Goal: Task Accomplishment & Management: Manage account settings

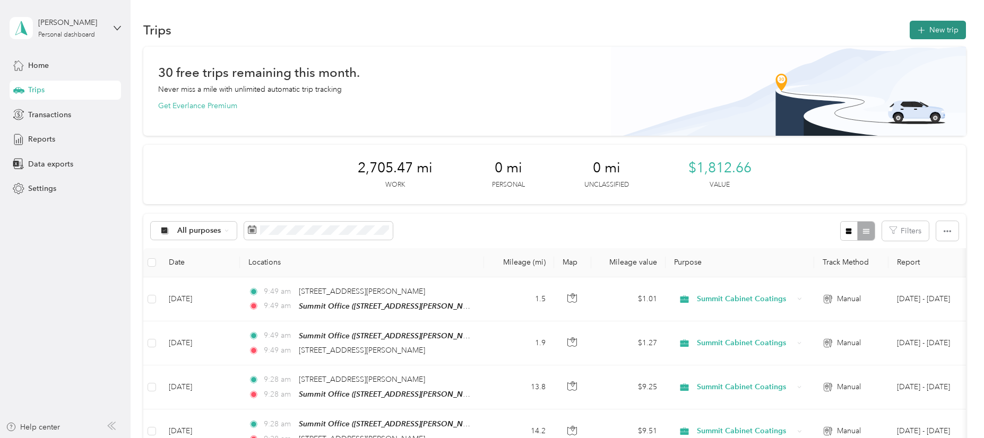
click at [930, 28] on button "New trip" at bounding box center [938, 30] width 56 height 19
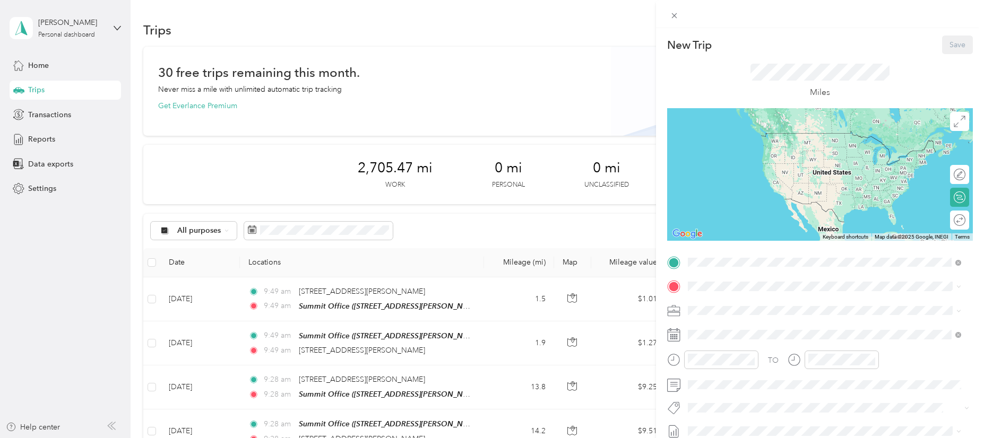
click at [733, 312] on span "[STREET_ADDRESS][PERSON_NAME][PERSON_NAME][US_STATE]" at bounding box center [820, 316] width 224 height 9
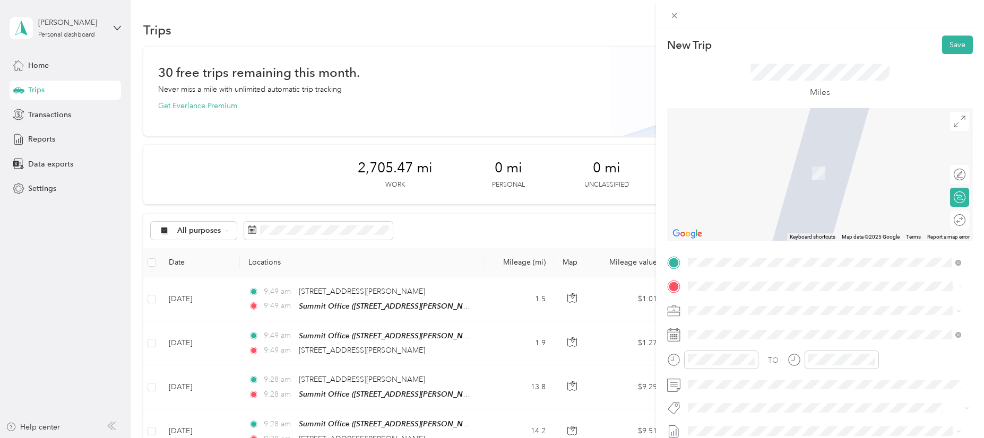
click at [741, 158] on span "[STREET_ADDRESS][PERSON_NAME][US_STATE]" at bounding box center [790, 158] width 165 height 10
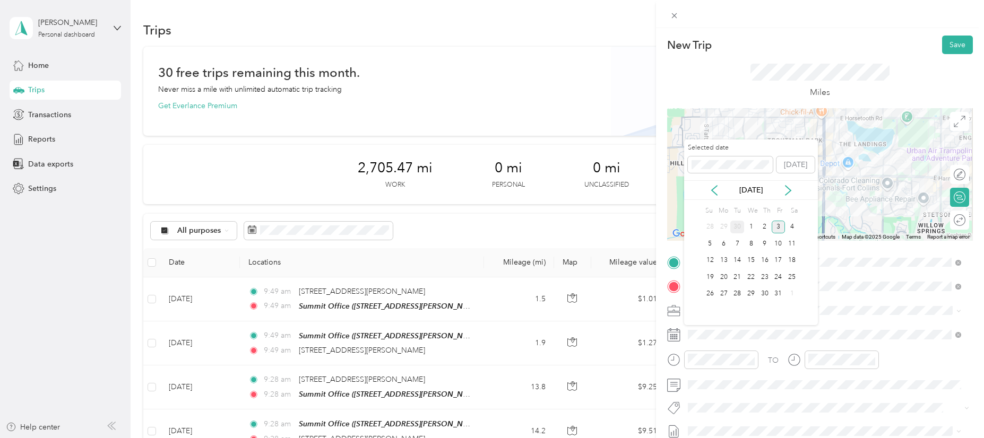
click at [739, 227] on div "30" at bounding box center [737, 227] width 14 height 13
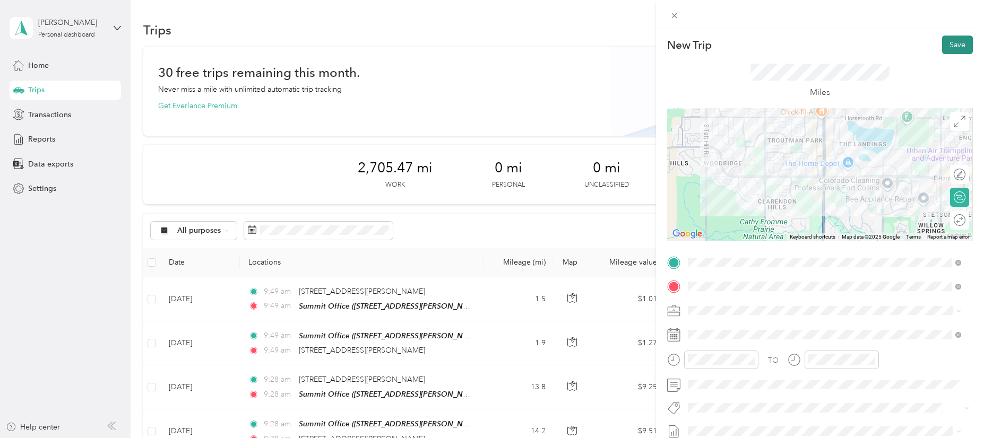
click at [944, 48] on button "Save" at bounding box center [957, 45] width 31 height 19
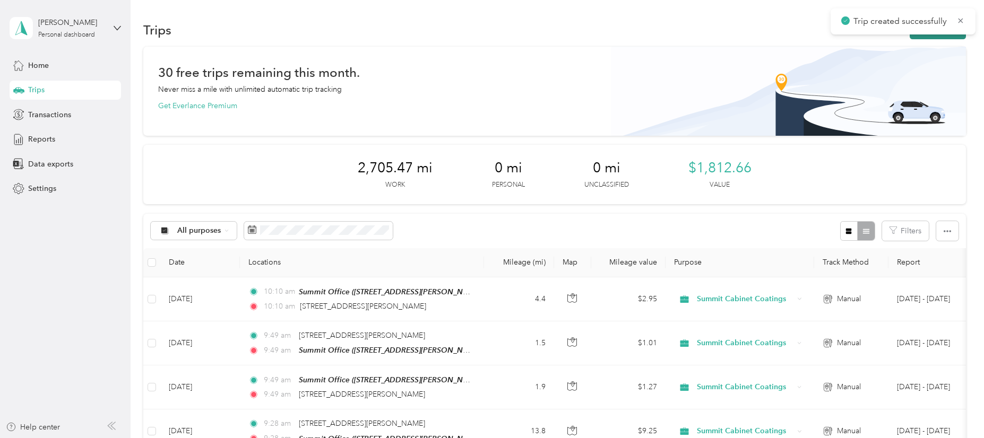
click at [935, 37] on button "New trip" at bounding box center [938, 30] width 56 height 19
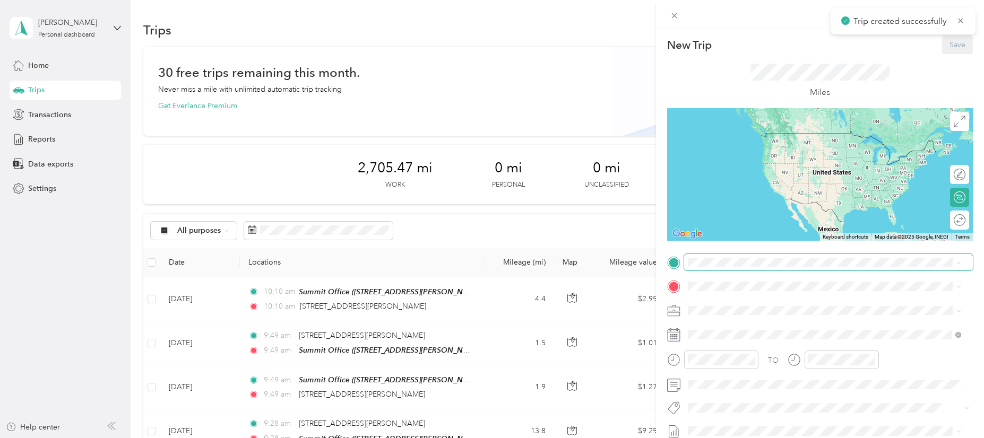
click at [745, 267] on span at bounding box center [828, 262] width 289 height 17
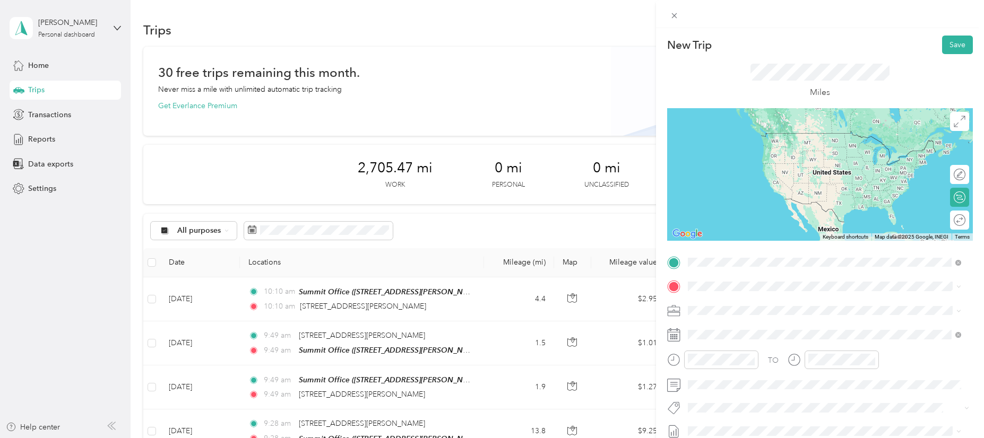
click at [746, 306] on span "[STREET_ADDRESS][PERSON_NAME][US_STATE]" at bounding box center [790, 301] width 165 height 10
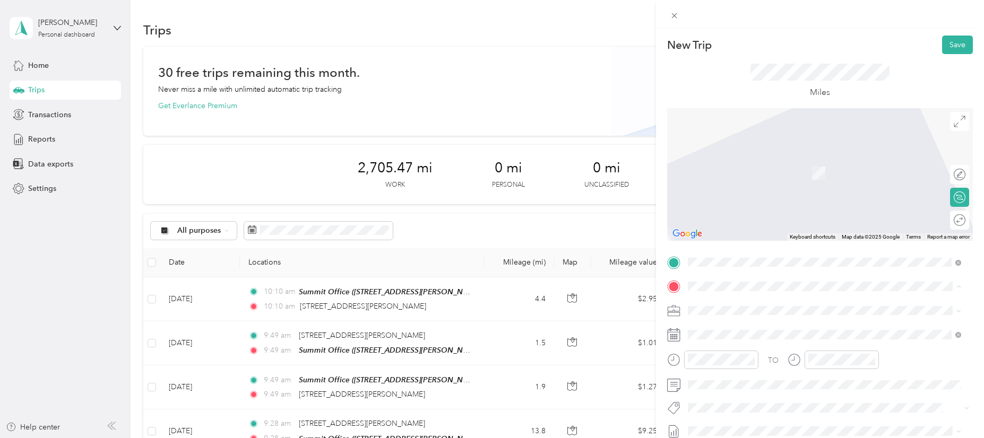
click at [736, 341] on span "[STREET_ADDRESS][PERSON_NAME][PERSON_NAME][US_STATE]" at bounding box center [820, 340] width 224 height 9
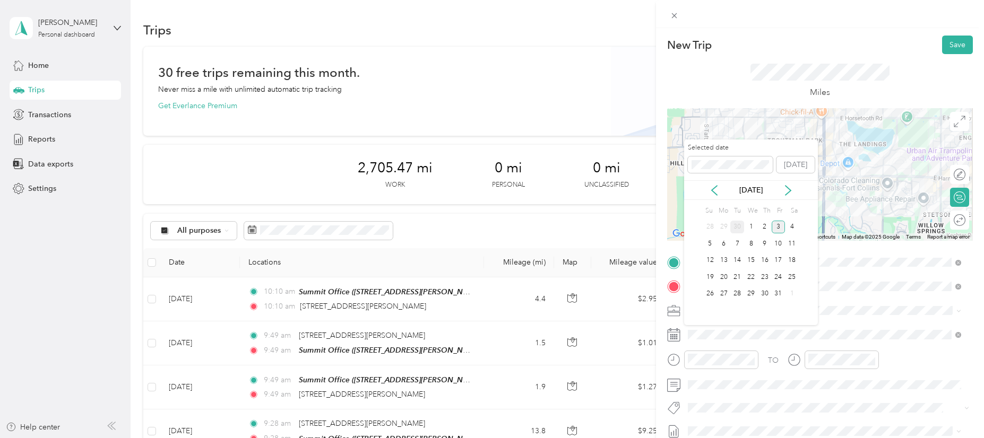
click at [736, 230] on div "30" at bounding box center [737, 227] width 14 height 13
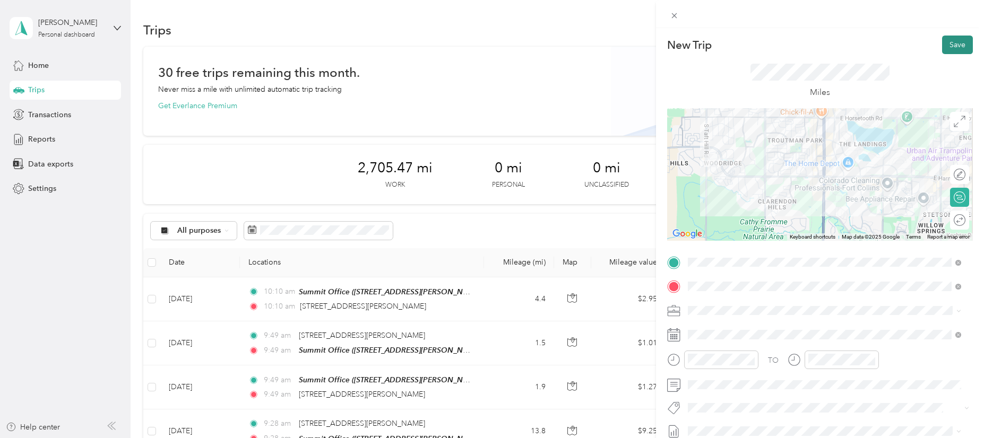
click at [952, 40] on button "Save" at bounding box center [957, 45] width 31 height 19
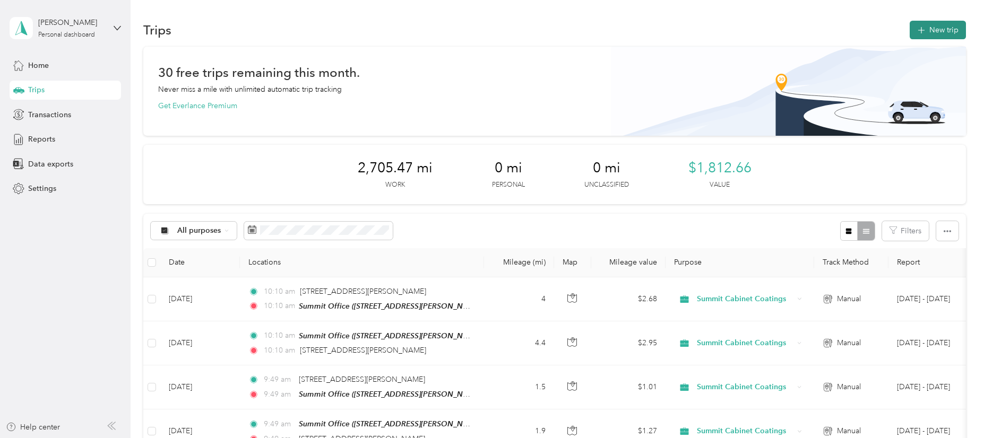
click at [932, 29] on button "New trip" at bounding box center [938, 30] width 56 height 19
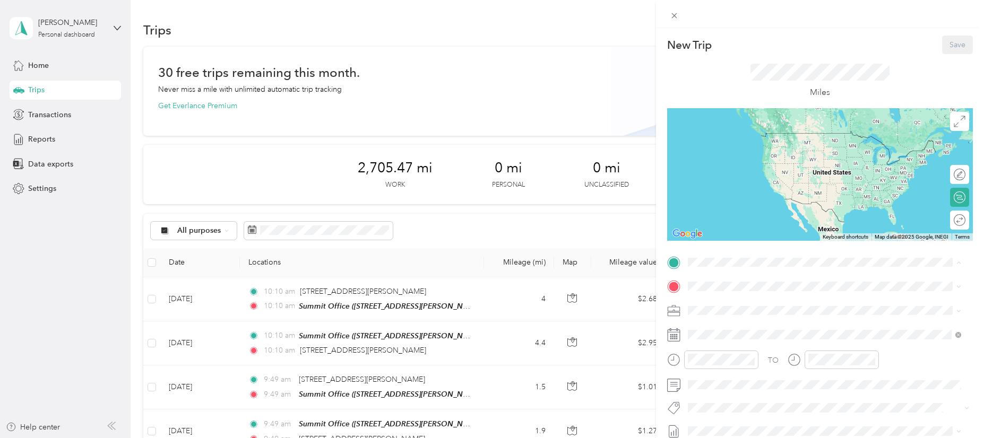
click at [724, 315] on span "[STREET_ADDRESS][PERSON_NAME][PERSON_NAME][US_STATE]" at bounding box center [820, 316] width 224 height 9
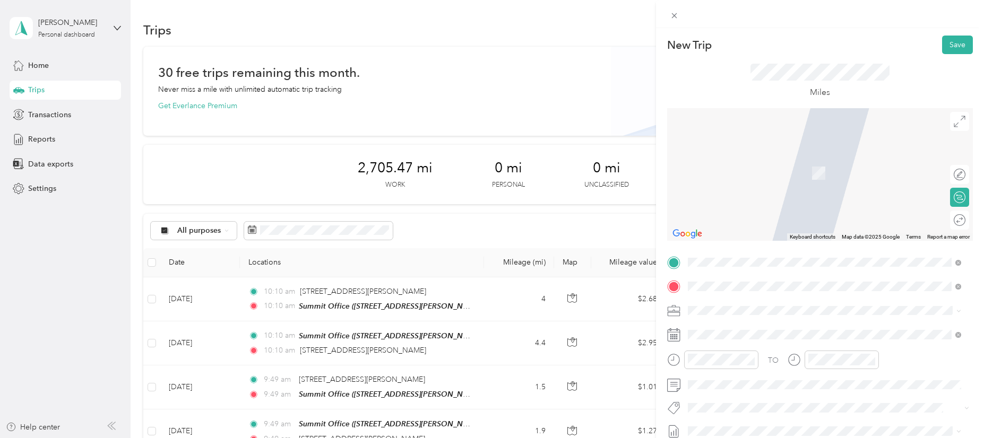
click at [725, 330] on span "[STREET_ADDRESS][PERSON_NAME][US_STATE]" at bounding box center [790, 325] width 165 height 10
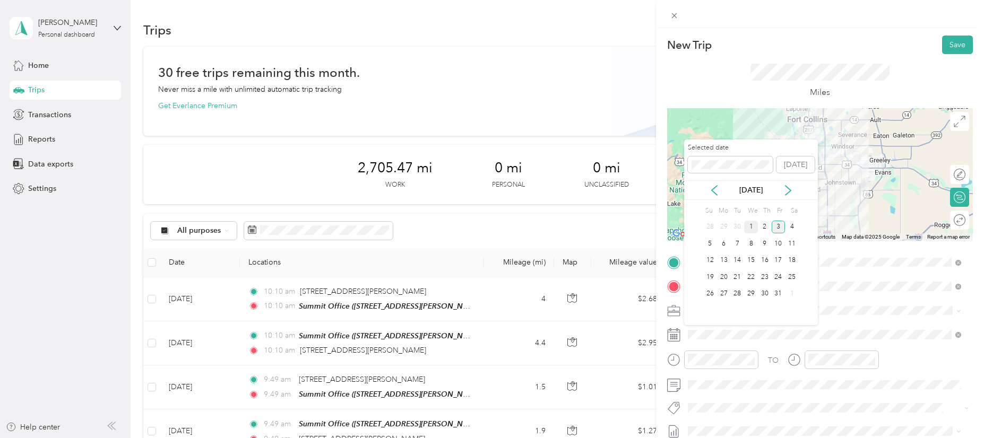
click at [754, 230] on div "1" at bounding box center [751, 227] width 14 height 13
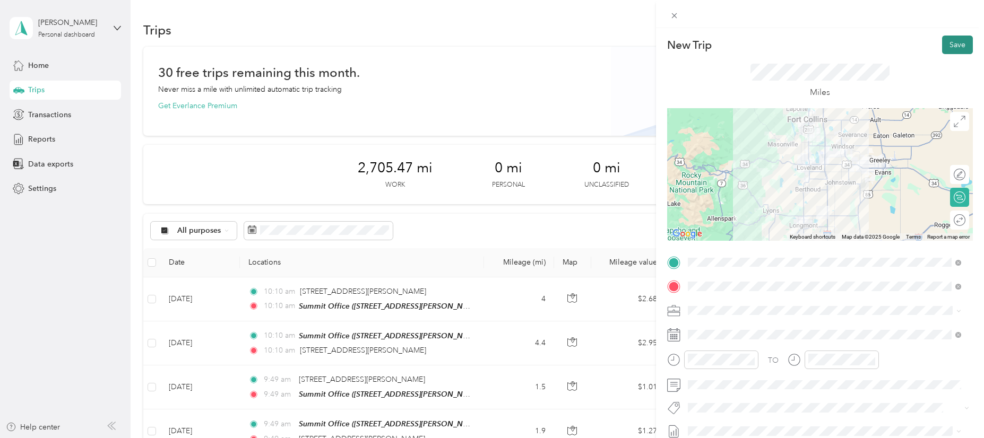
click at [942, 46] on button "Save" at bounding box center [957, 45] width 31 height 19
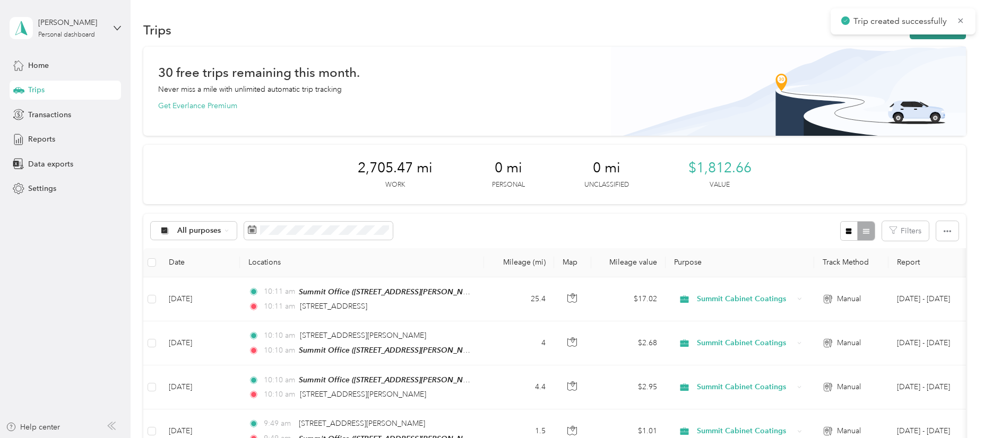
click at [941, 37] on button "New trip" at bounding box center [938, 30] width 56 height 19
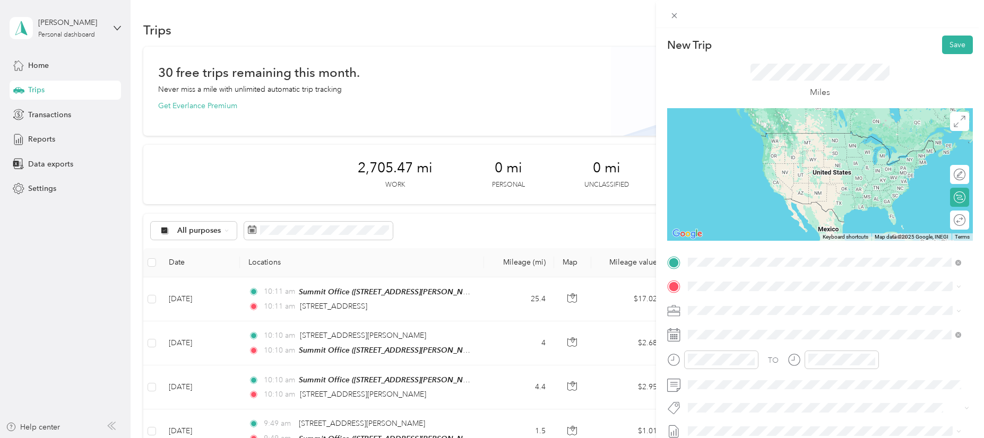
click at [723, 312] on li "[STREET_ADDRESS][PERSON_NAME][US_STATE]" at bounding box center [824, 301] width 281 height 22
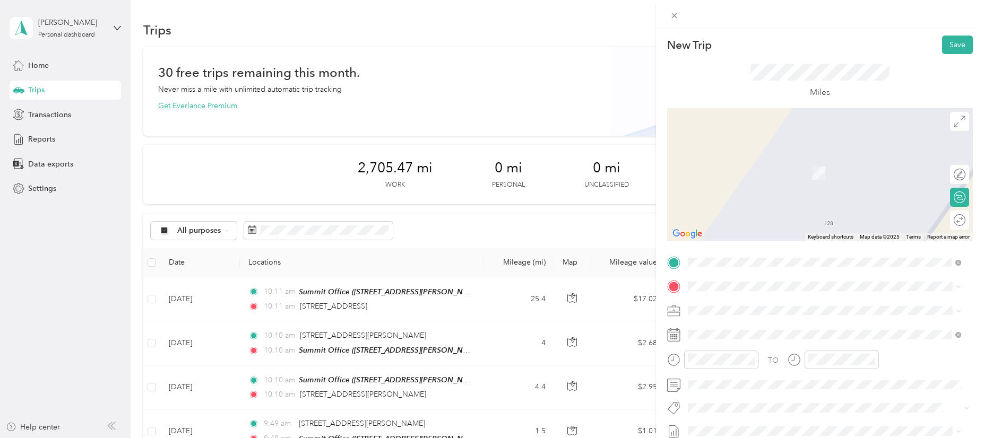
click at [724, 336] on span "[STREET_ADDRESS][PERSON_NAME][PERSON_NAME][US_STATE]" at bounding box center [820, 340] width 224 height 9
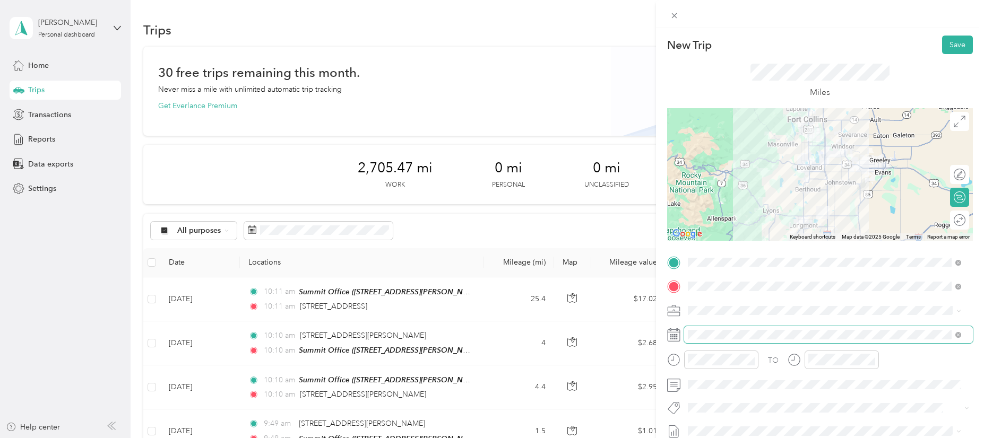
click at [723, 328] on span at bounding box center [828, 334] width 289 height 17
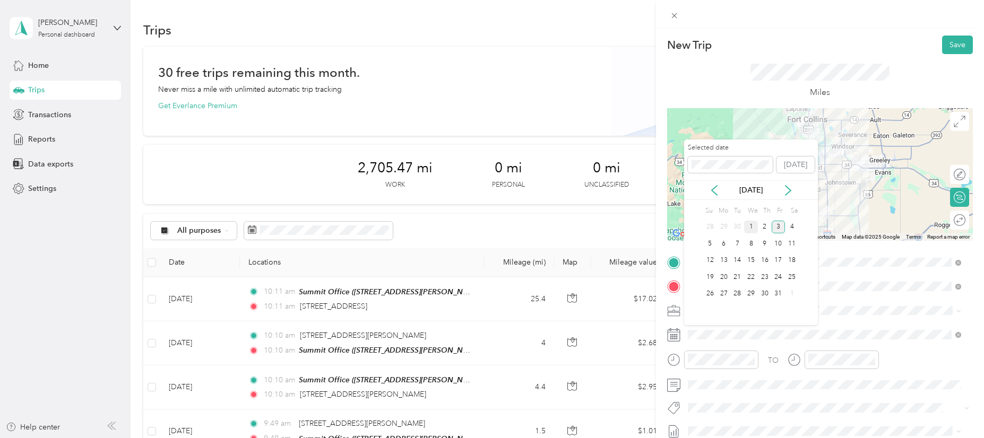
click at [750, 226] on div "1" at bounding box center [751, 227] width 14 height 13
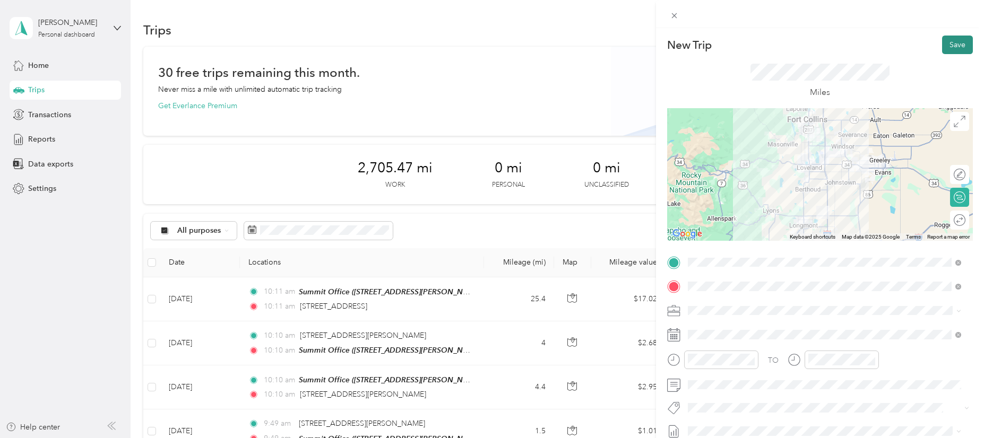
click at [946, 40] on button "Save" at bounding box center [957, 45] width 31 height 19
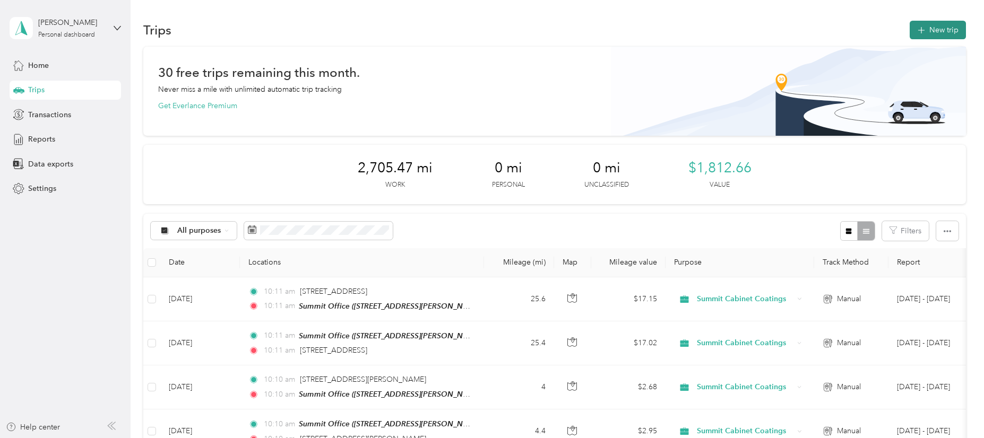
click at [920, 33] on icon "button" at bounding box center [921, 30] width 12 height 12
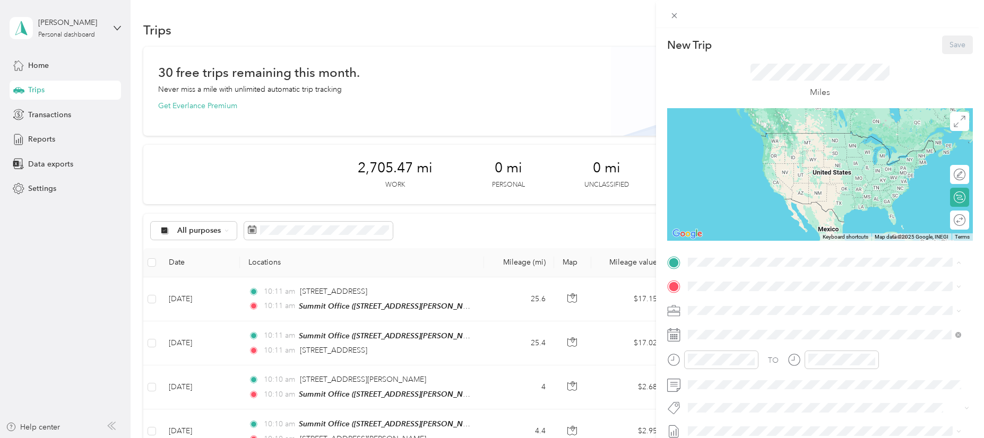
click at [748, 304] on strong "Summit Office" at bounding box center [733, 305] width 50 height 10
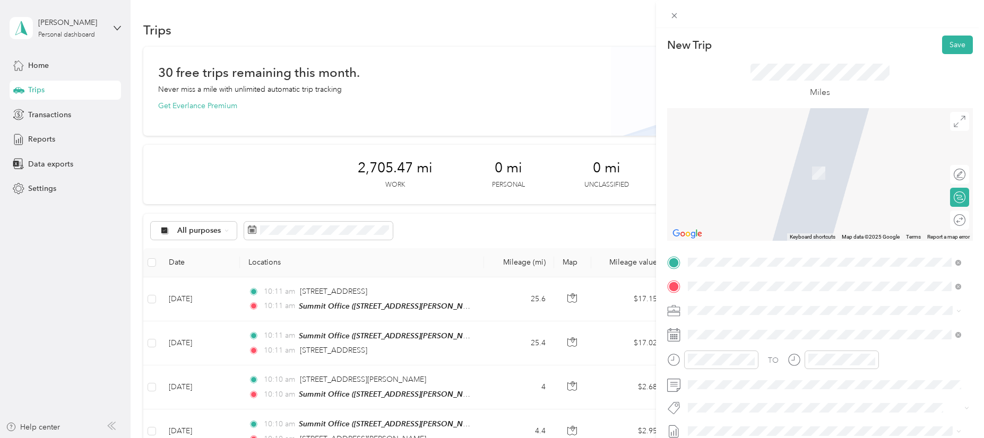
click at [770, 169] on li "[STREET_ADDRESS][PERSON_NAME][US_STATE]" at bounding box center [824, 158] width 281 height 22
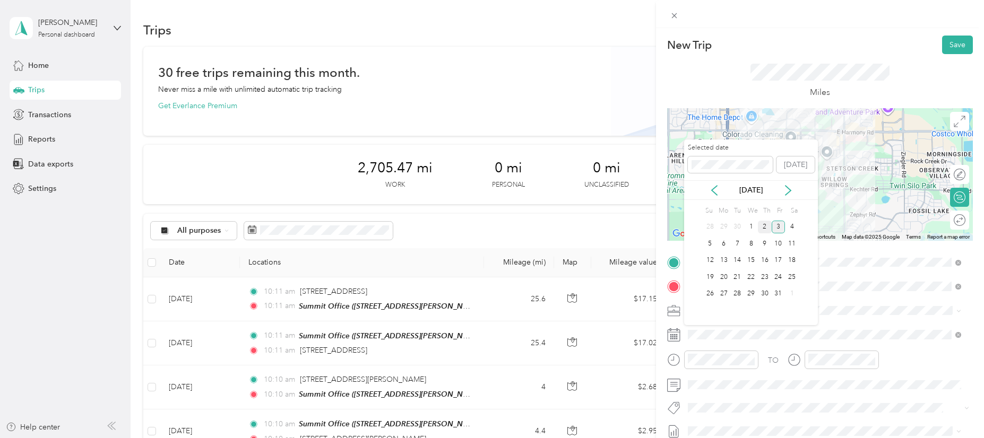
click at [764, 230] on div "2" at bounding box center [765, 227] width 14 height 13
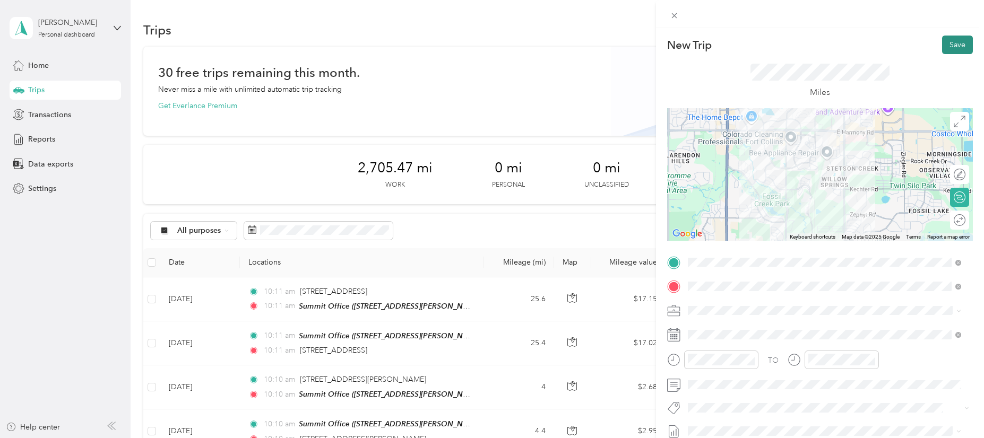
click at [949, 44] on button "Save" at bounding box center [957, 45] width 31 height 19
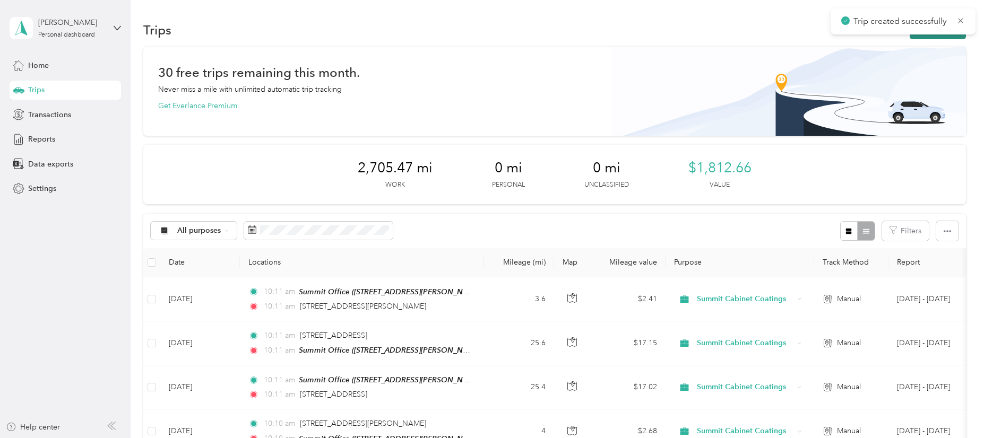
click at [923, 38] on button "New trip" at bounding box center [938, 30] width 56 height 19
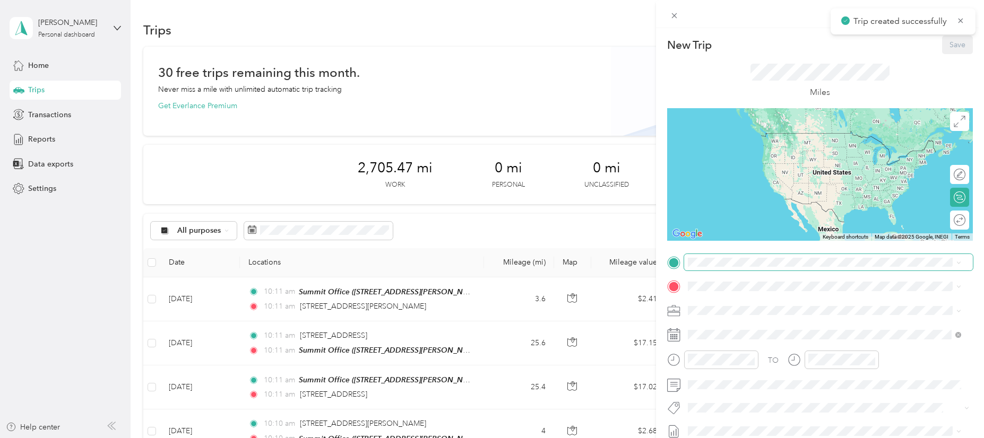
click at [740, 267] on span at bounding box center [828, 262] width 289 height 17
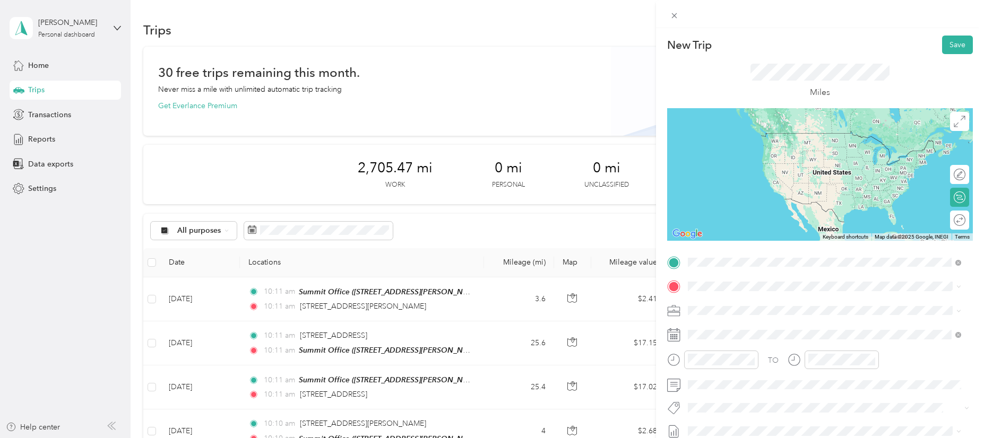
click at [747, 312] on li "[STREET_ADDRESS][PERSON_NAME][US_STATE]" at bounding box center [824, 301] width 281 height 22
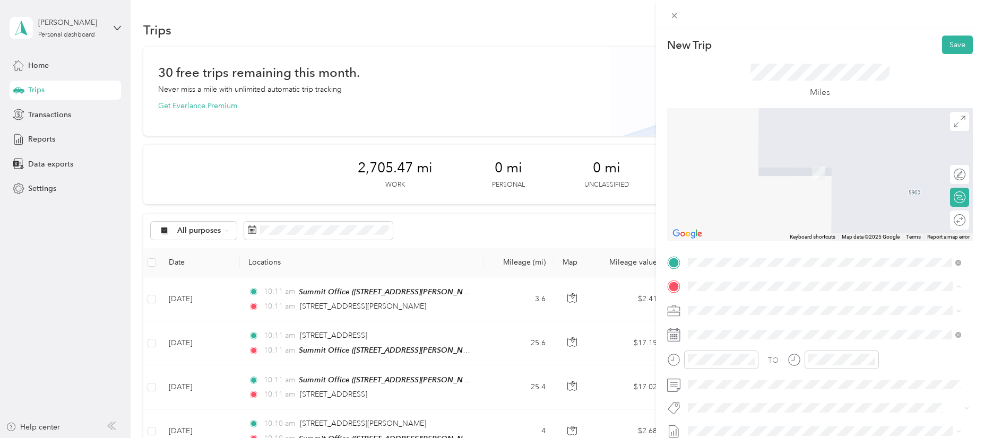
click at [748, 332] on div "Summit Office [STREET_ADDRESS][PERSON_NAME][PERSON_NAME][US_STATE]" at bounding box center [820, 335] width 224 height 22
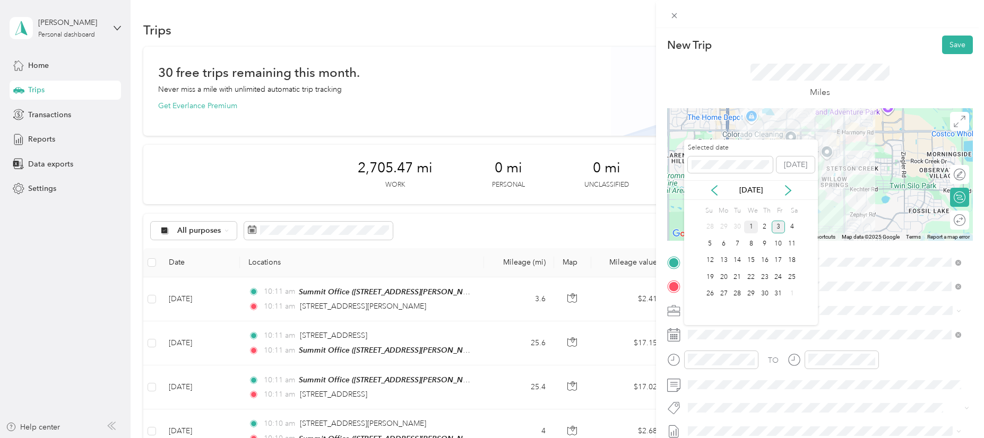
click at [750, 231] on div "1" at bounding box center [751, 227] width 14 height 13
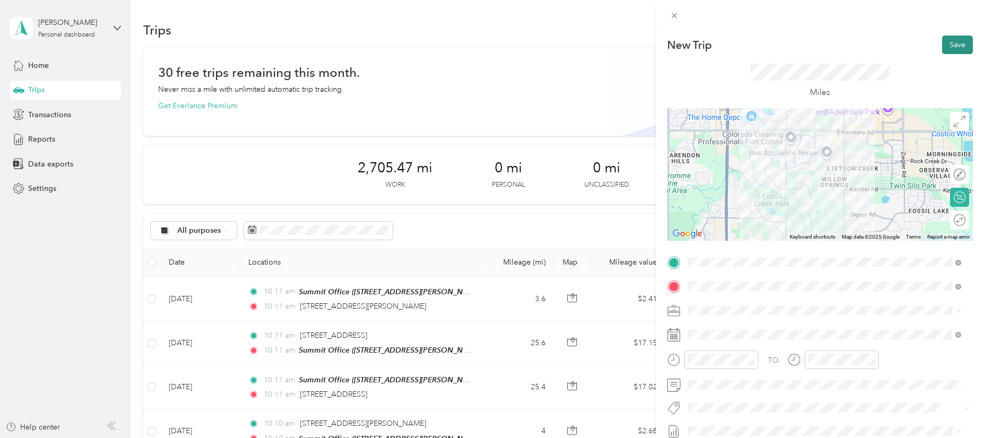
click at [946, 45] on button "Save" at bounding box center [957, 45] width 31 height 19
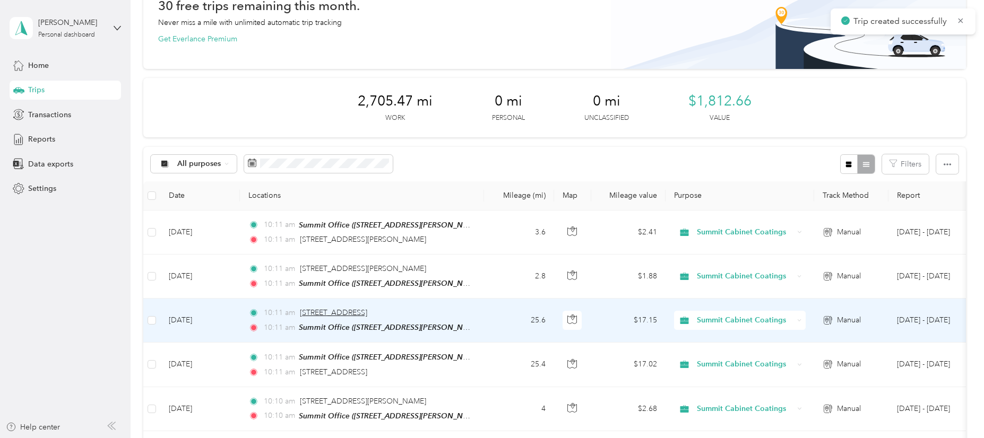
scroll to position [72, 0]
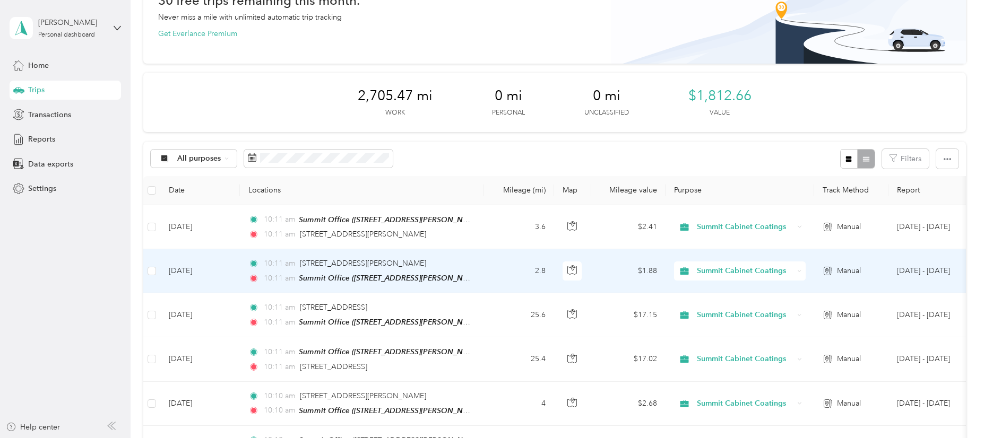
click at [212, 276] on td "[DATE]" at bounding box center [200, 271] width 80 height 44
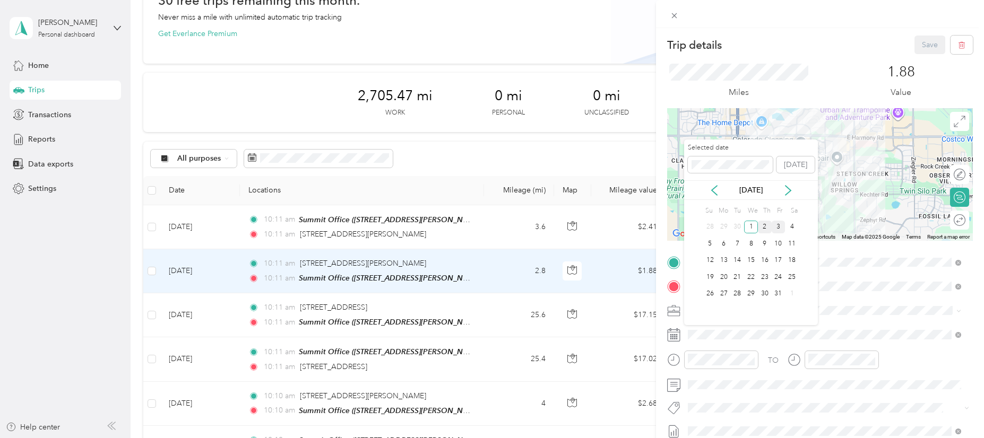
click at [760, 229] on div "2" at bounding box center [765, 227] width 14 height 13
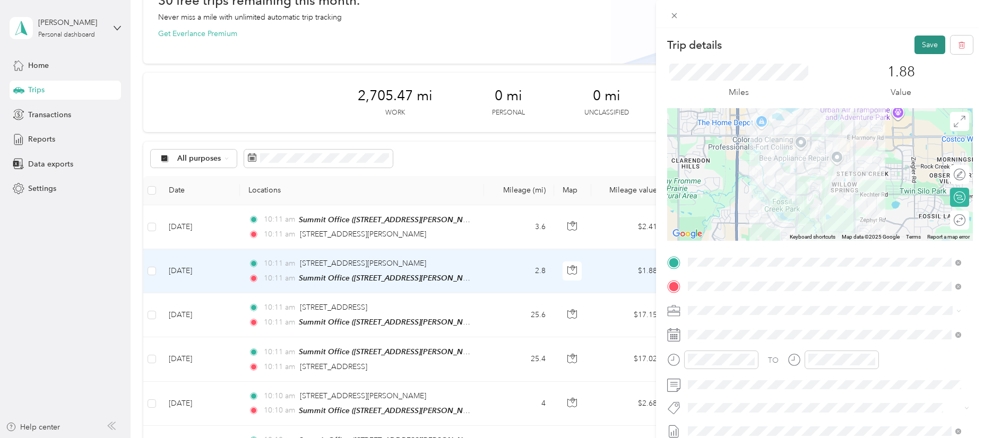
click at [920, 45] on button "Save" at bounding box center [929, 45] width 31 height 19
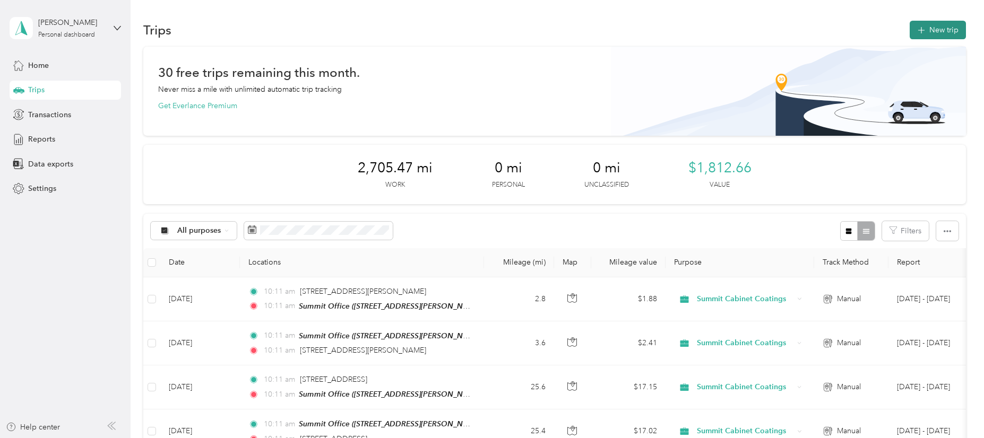
click at [937, 36] on button "New trip" at bounding box center [938, 30] width 56 height 19
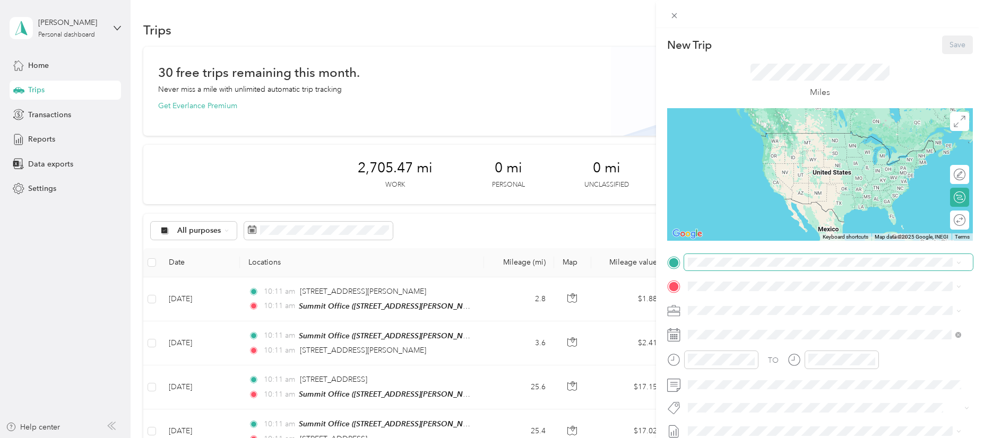
click at [720, 256] on span at bounding box center [828, 262] width 289 height 17
click at [728, 304] on strong "Summit Office" at bounding box center [733, 303] width 50 height 10
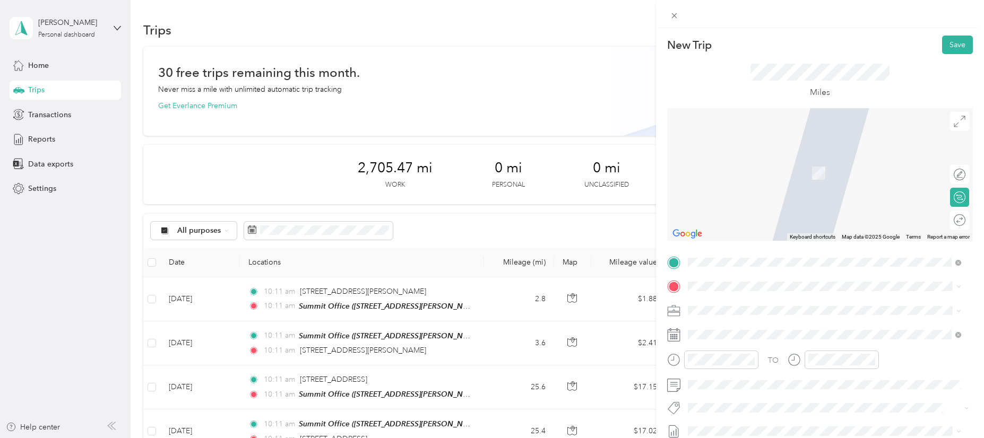
click at [767, 162] on span "[STREET_ADDRESS][US_STATE]" at bounding box center [761, 157] width 106 height 10
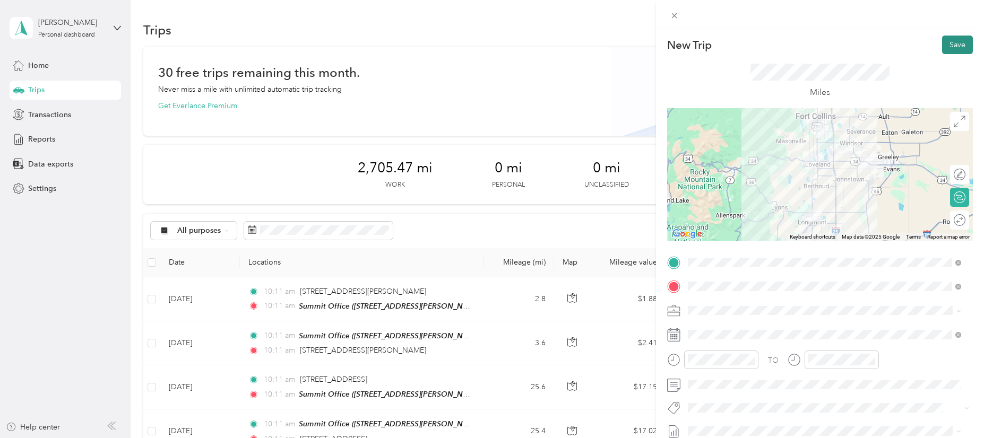
click at [948, 47] on button "Save" at bounding box center [957, 45] width 31 height 19
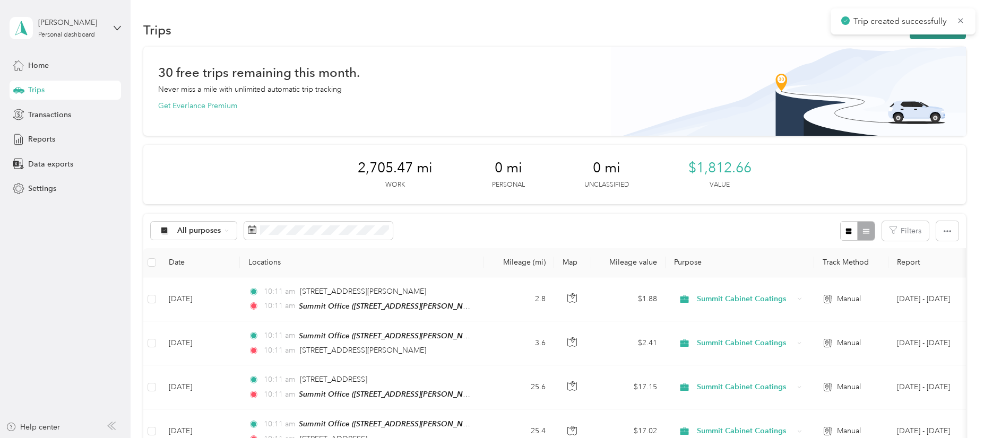
click at [947, 36] on button "New trip" at bounding box center [938, 30] width 56 height 19
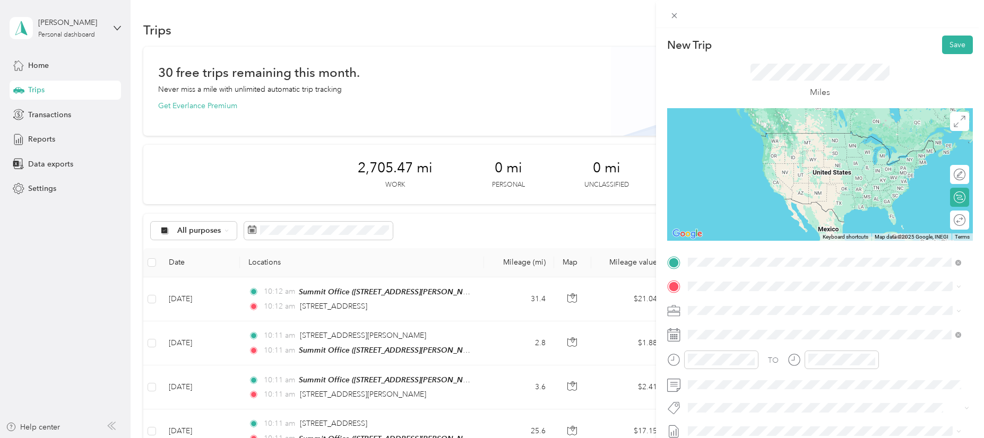
click at [731, 300] on span "[STREET_ADDRESS][US_STATE]" at bounding box center [761, 301] width 106 height 10
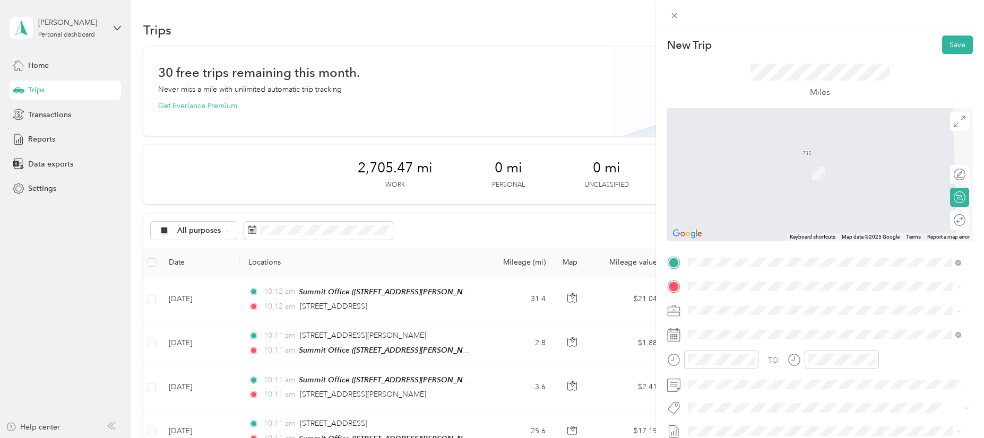
click at [749, 341] on span "[STREET_ADDRESS][PERSON_NAME][PERSON_NAME][US_STATE]" at bounding box center [820, 336] width 224 height 9
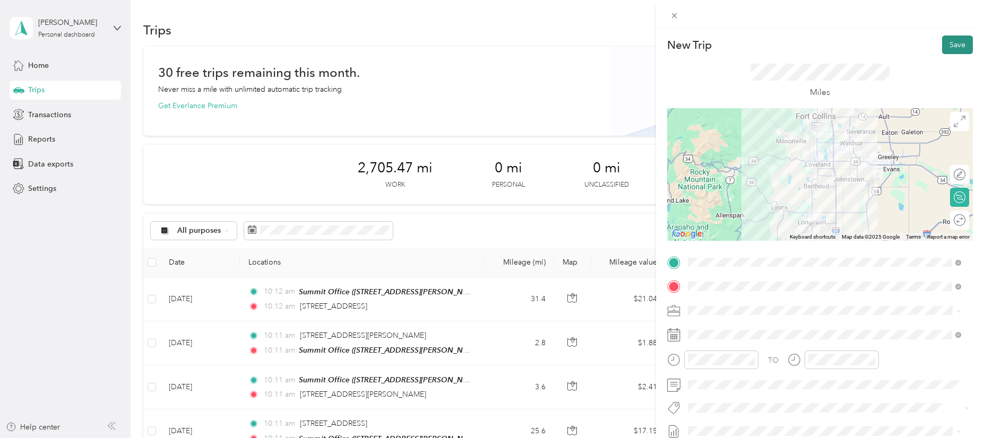
click at [951, 44] on button "Save" at bounding box center [957, 45] width 31 height 19
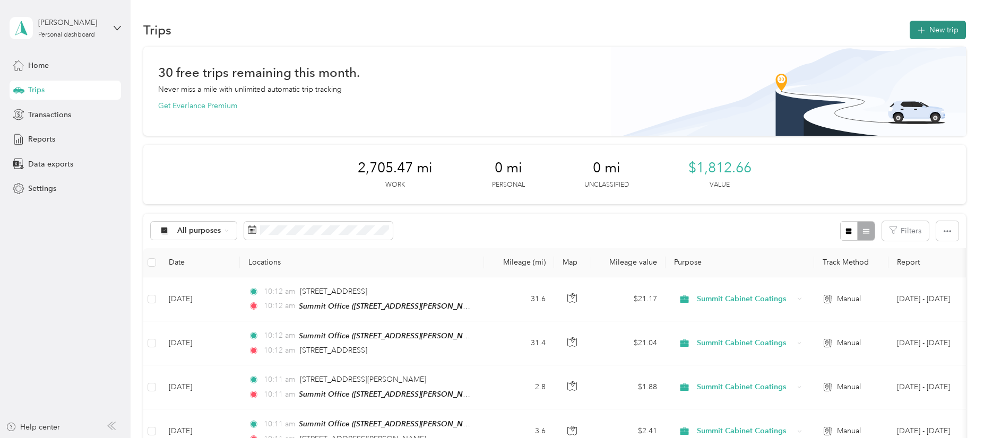
click at [947, 36] on button "New trip" at bounding box center [938, 30] width 56 height 19
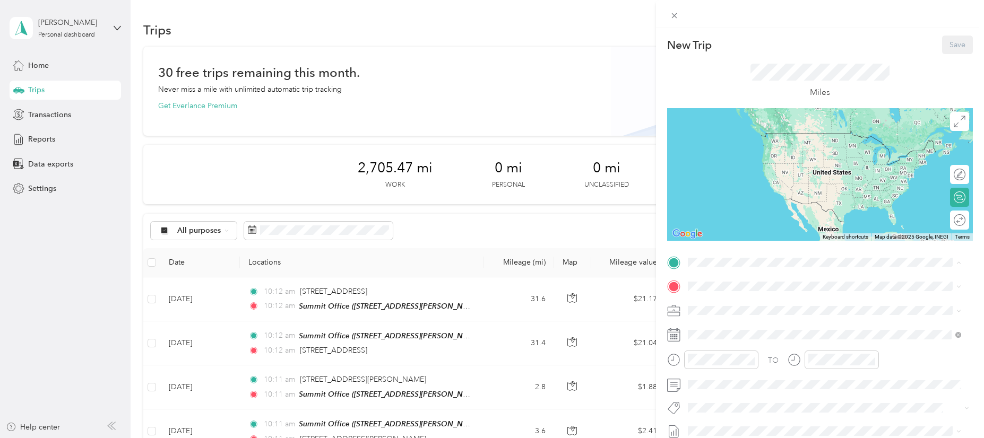
click at [725, 296] on li "Summit Office [STREET_ADDRESS][PERSON_NAME][PERSON_NAME][US_STATE]" at bounding box center [824, 310] width 281 height 33
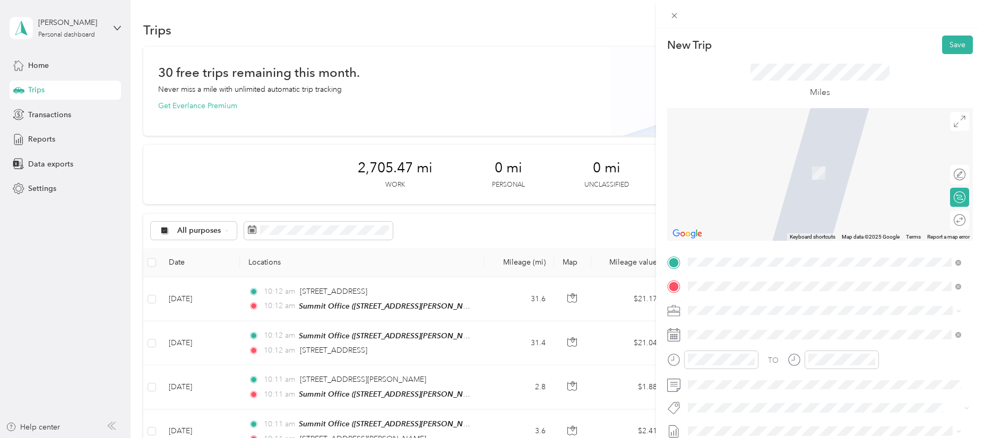
click at [771, 167] on span "2001 [GEOGRAPHIC_DATA][PERSON_NAME][US_STATE], [GEOGRAPHIC_DATA]" at bounding box center [832, 162] width 249 height 19
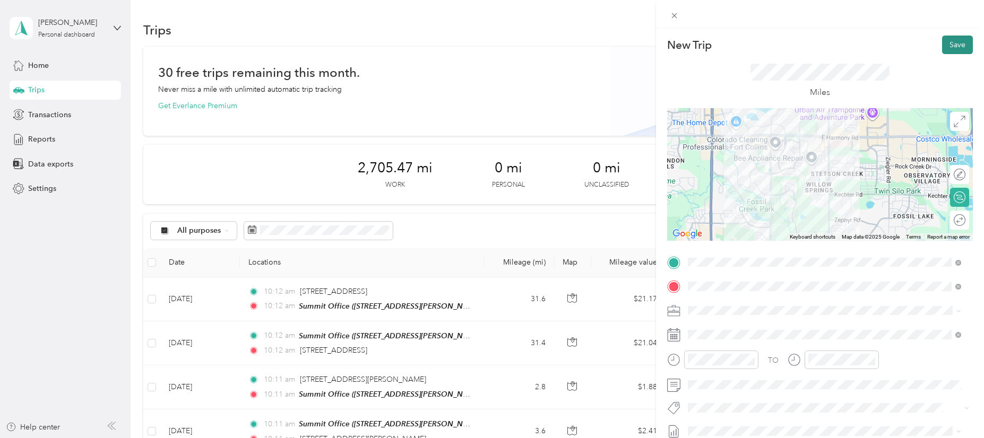
click at [945, 44] on button "Save" at bounding box center [957, 45] width 31 height 19
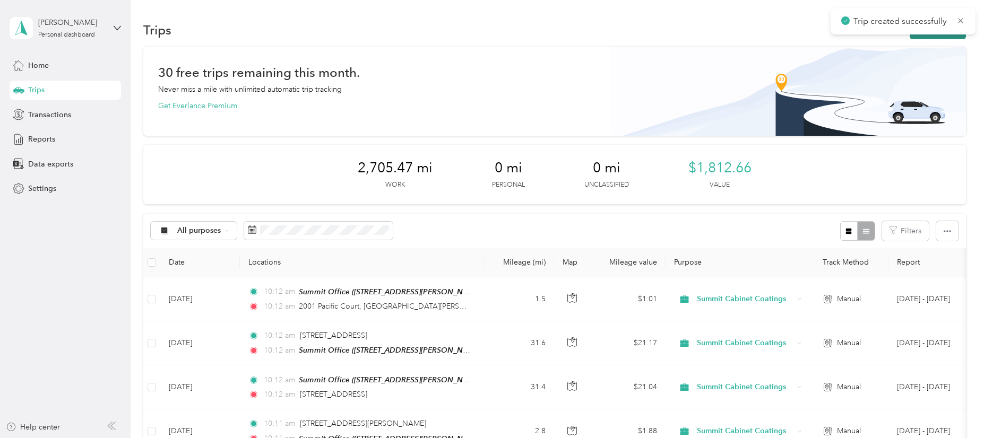
click at [931, 37] on button "New trip" at bounding box center [938, 30] width 56 height 19
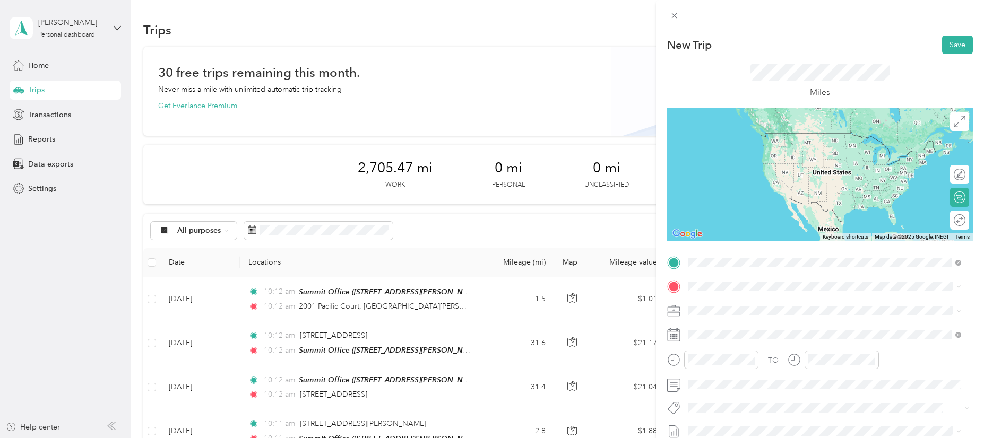
click at [722, 296] on span "2001 [GEOGRAPHIC_DATA][PERSON_NAME][US_STATE], [GEOGRAPHIC_DATA]" at bounding box center [832, 305] width 249 height 19
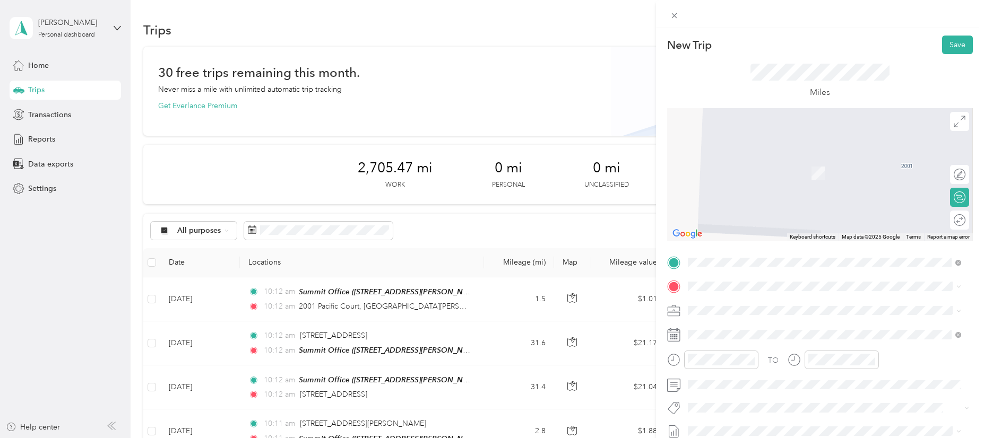
click at [722, 296] on div "TO Add photo" at bounding box center [820, 382] width 306 height 256
click at [738, 342] on div "Summit Office [STREET_ADDRESS][PERSON_NAME][PERSON_NAME][US_STATE]" at bounding box center [820, 333] width 224 height 22
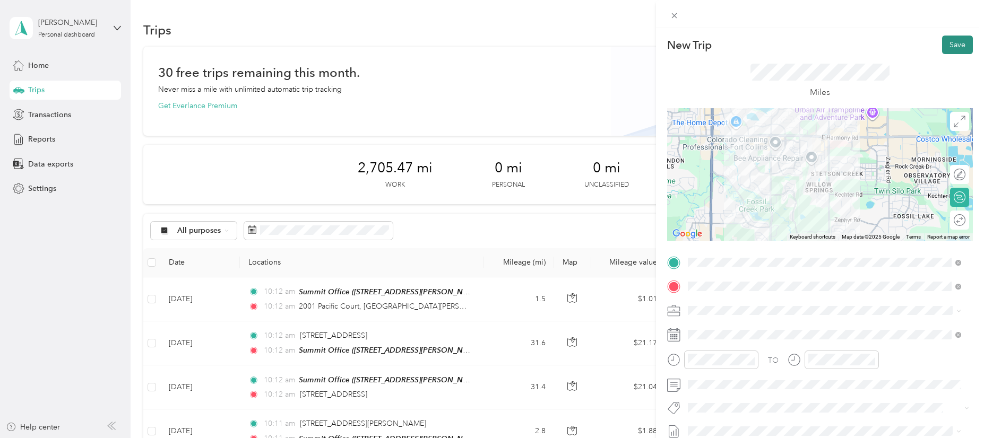
click at [943, 53] on button "Save" at bounding box center [957, 45] width 31 height 19
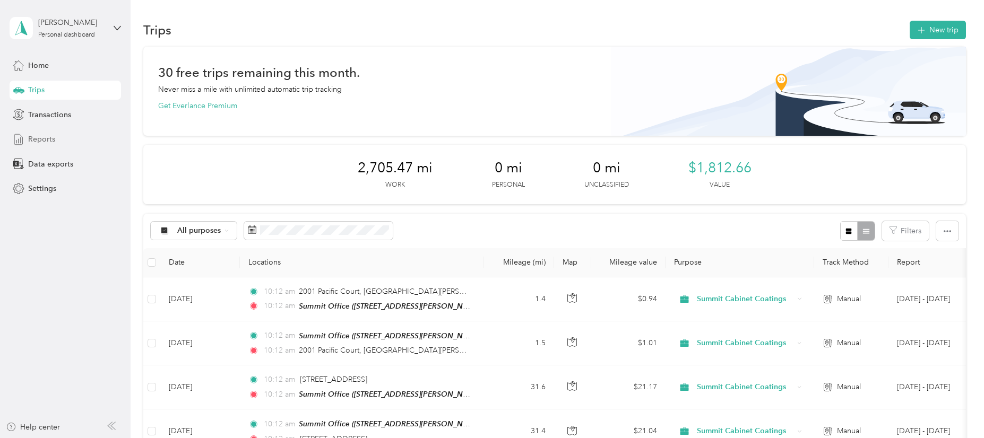
click at [65, 136] on div "Reports" at bounding box center [65, 139] width 111 height 19
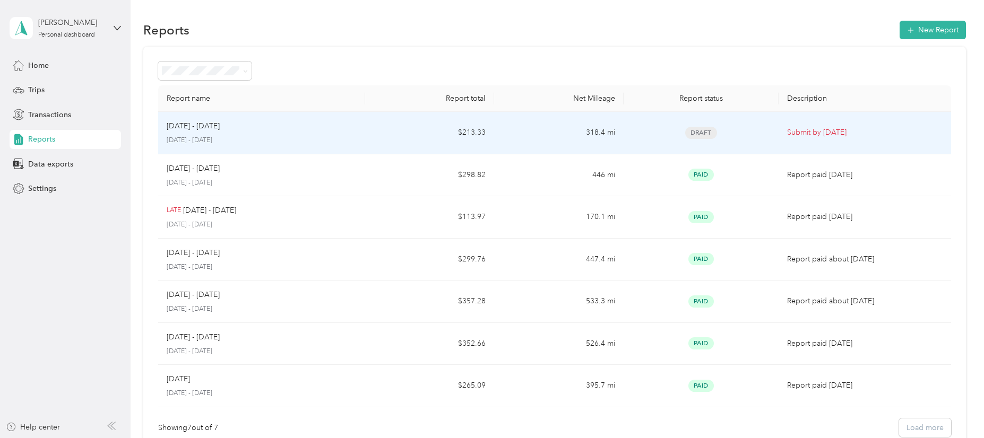
click at [420, 130] on td "$213.33" at bounding box center [429, 133] width 129 height 42
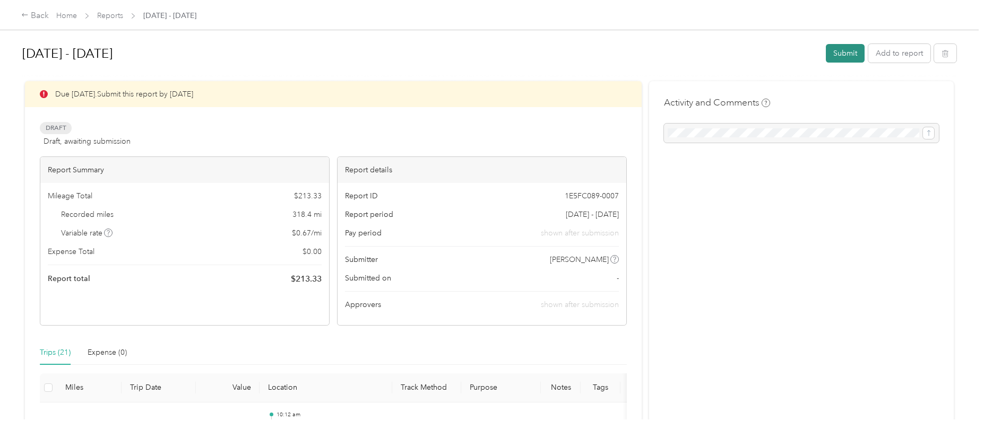
click at [840, 54] on button "Submit" at bounding box center [845, 53] width 39 height 19
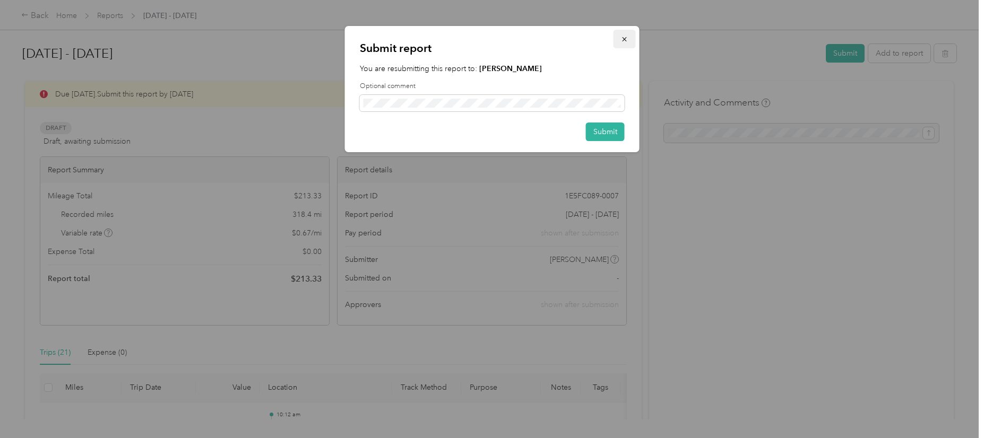
click at [623, 41] on icon "button" at bounding box center [624, 39] width 7 height 7
